Goal: Information Seeking & Learning: Compare options

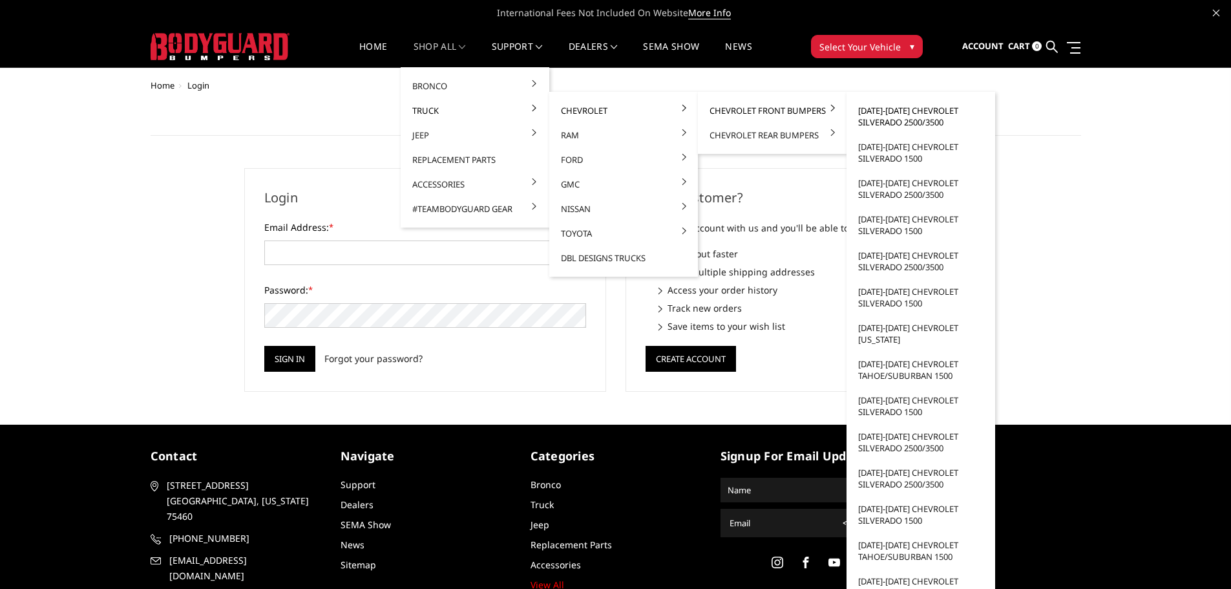
click at [880, 118] on link "[DATE]-[DATE] Chevrolet Silverado 2500/3500" at bounding box center [920, 116] width 138 height 36
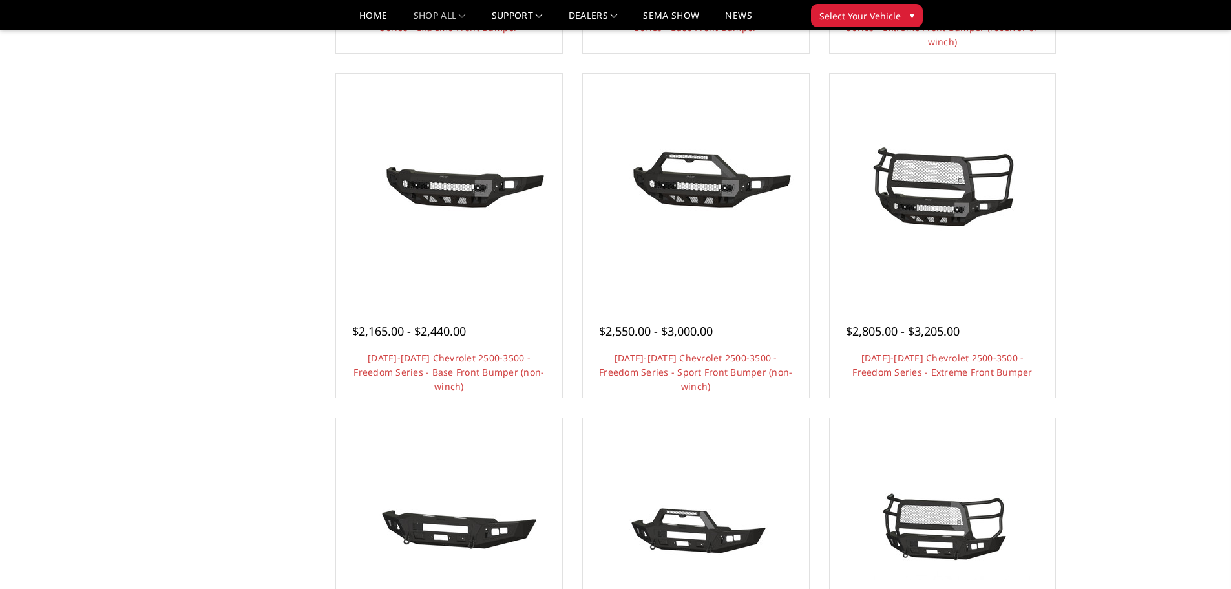
scroll to position [452, 0]
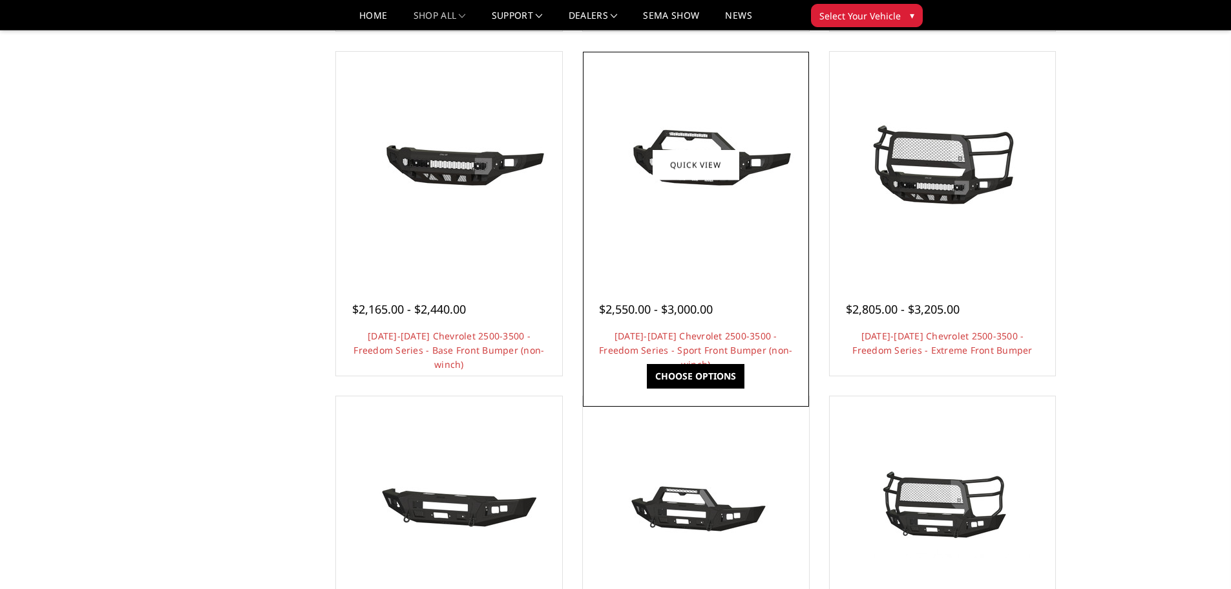
click at [764, 156] on img at bounding box center [695, 164] width 207 height 97
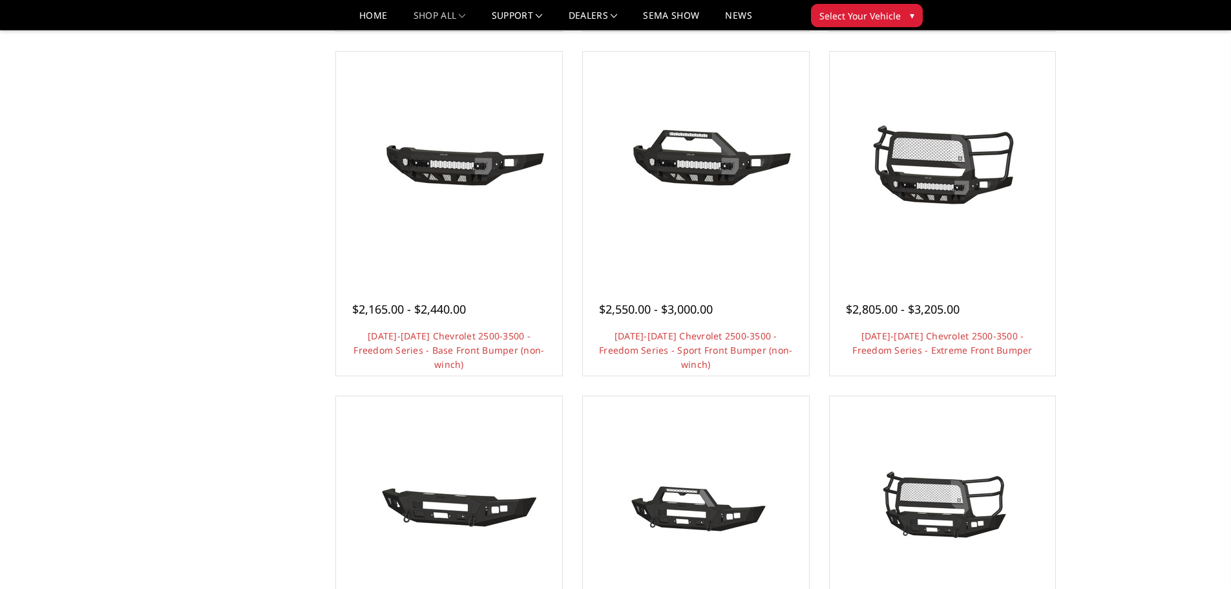
scroll to position [646, 0]
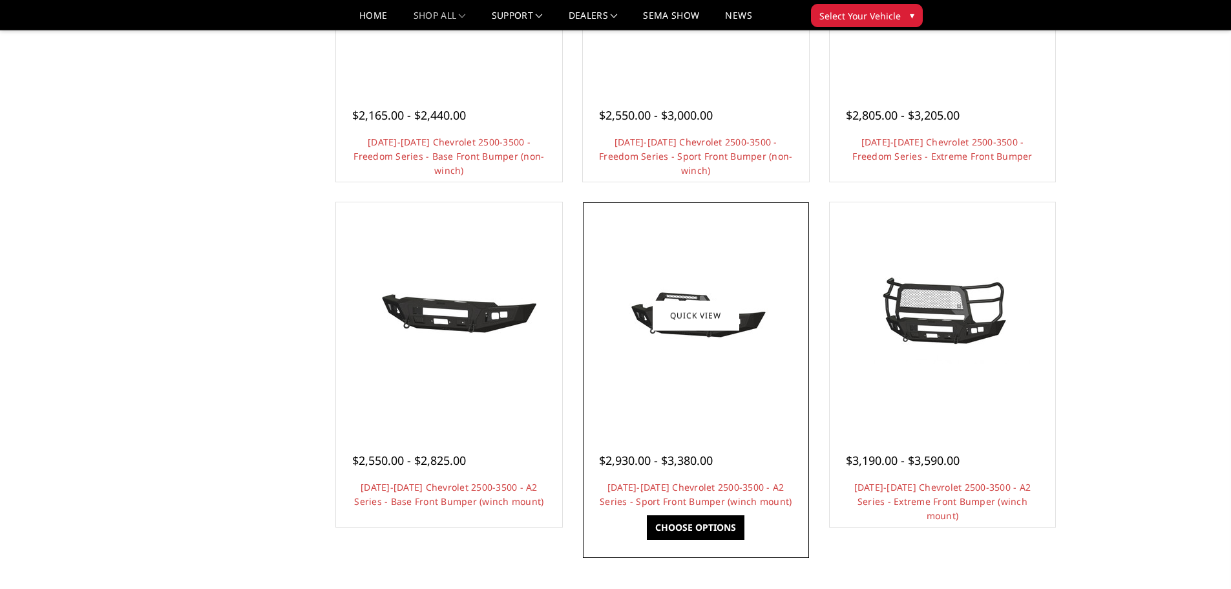
click at [733, 335] on img at bounding box center [695, 315] width 207 height 97
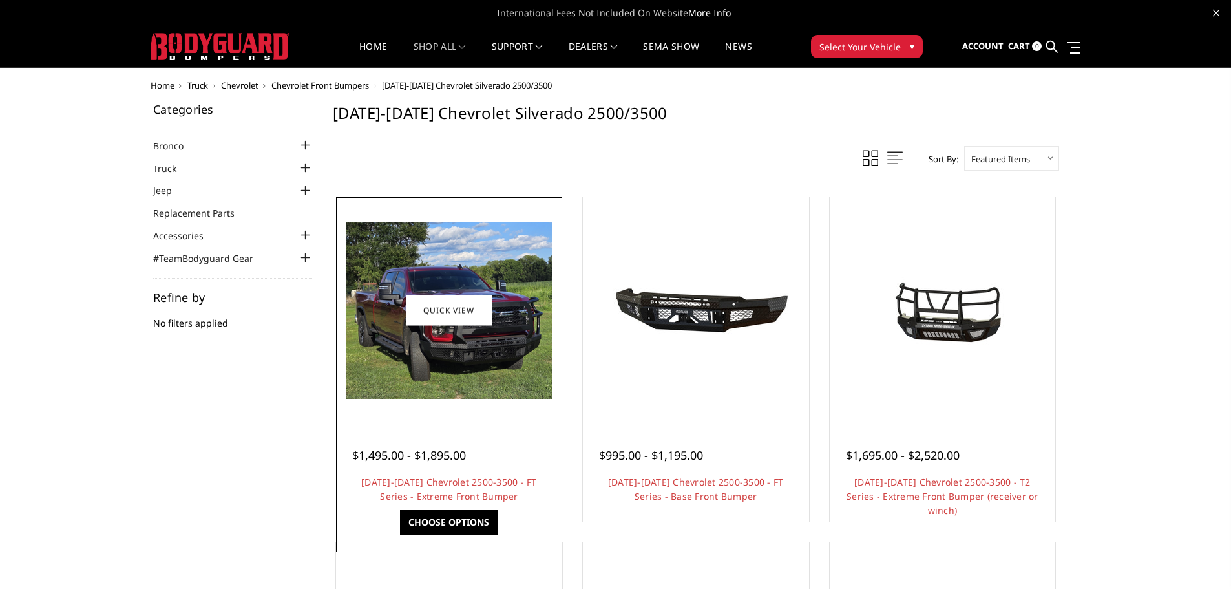
click at [494, 399] on div at bounding box center [449, 310] width 220 height 220
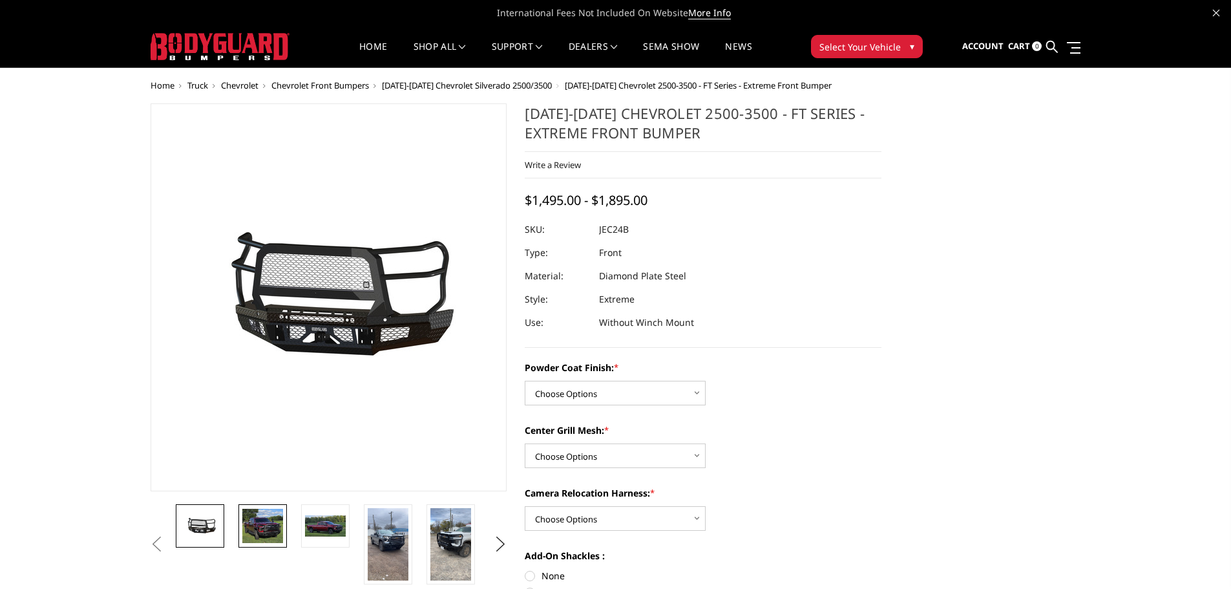
click at [264, 528] on img at bounding box center [262, 525] width 41 height 35
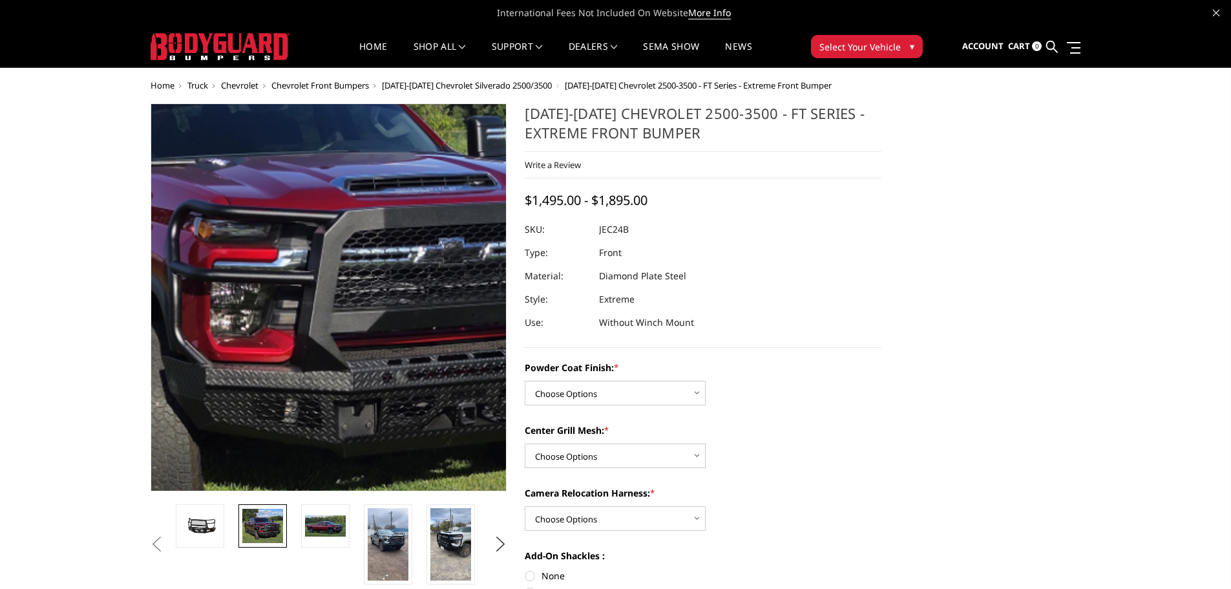
click at [366, 355] on img at bounding box center [278, 235] width 827 height 707
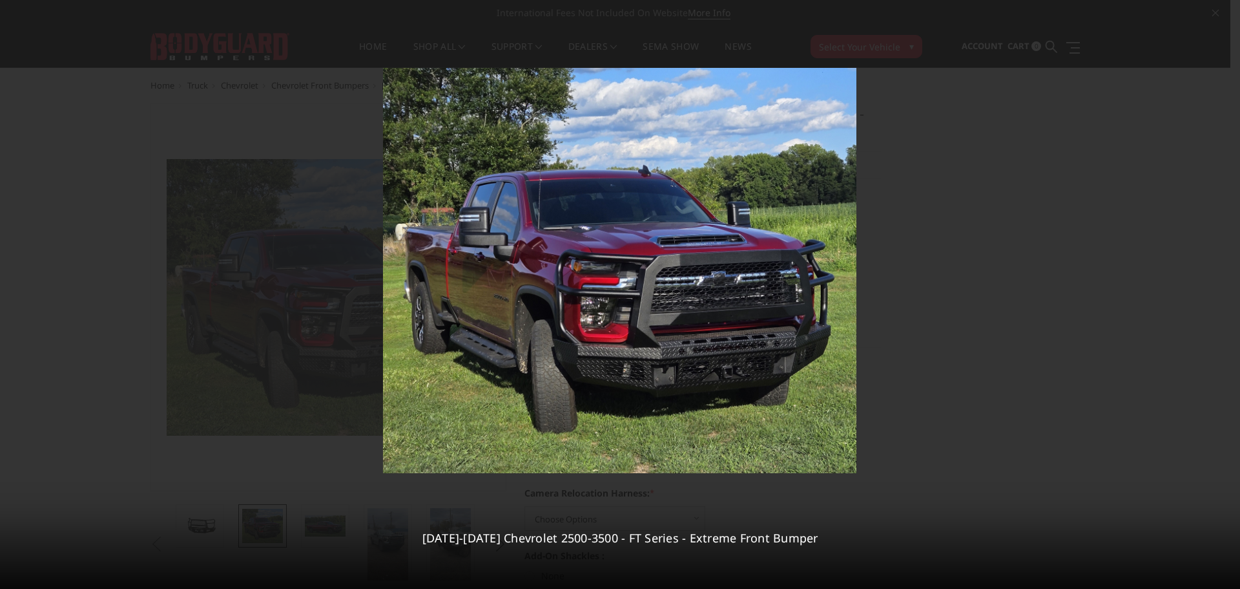
click at [1145, 198] on div at bounding box center [620, 294] width 1240 height 589
